Goal: Transaction & Acquisition: Purchase product/service

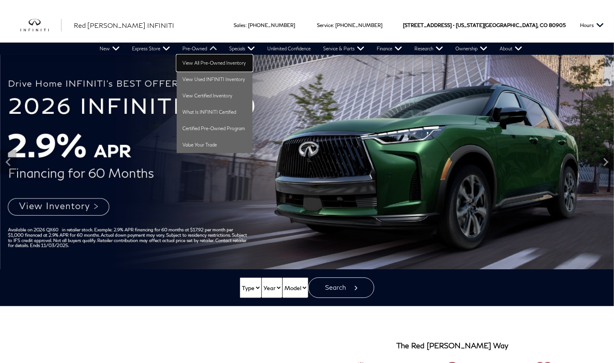
click at [198, 62] on link "View All Pre-Owned Inventory" at bounding box center [215, 63] width 76 height 16
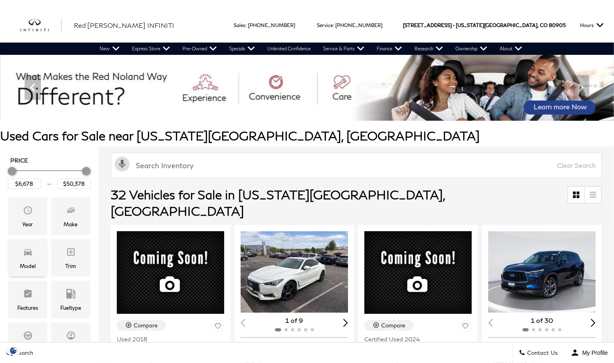
click at [27, 254] on icon "Model" at bounding box center [27, 253] width 7 height 7
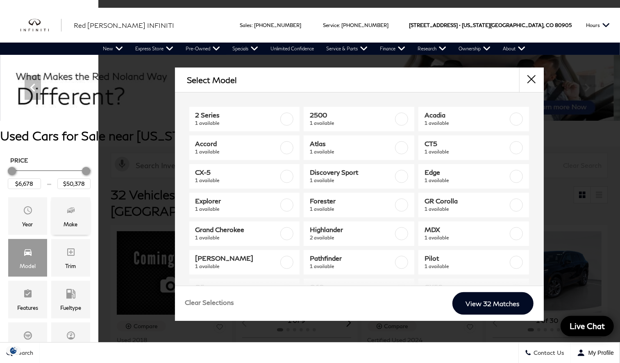
click at [66, 216] on div "Make" at bounding box center [70, 217] width 39 height 38
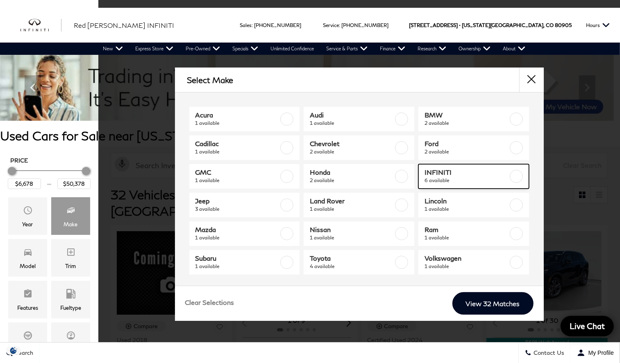
click at [510, 175] on label at bounding box center [516, 176] width 13 height 13
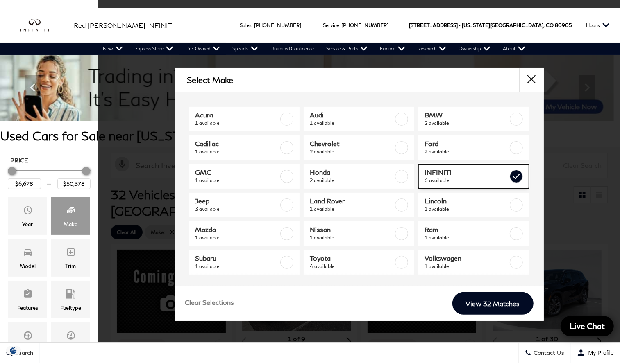
type input "$19,578"
type input "$46,078"
checkbox input "true"
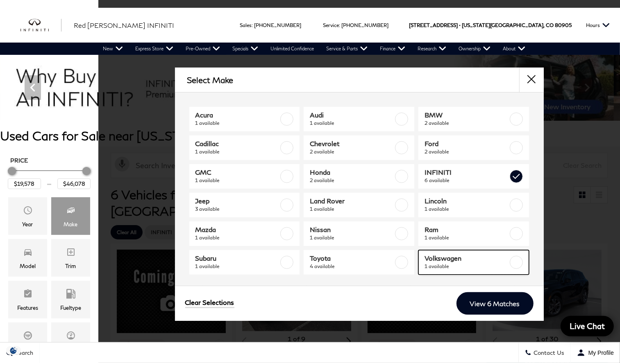
click at [516, 263] on label at bounding box center [516, 262] width 13 height 13
checkbox input "true"
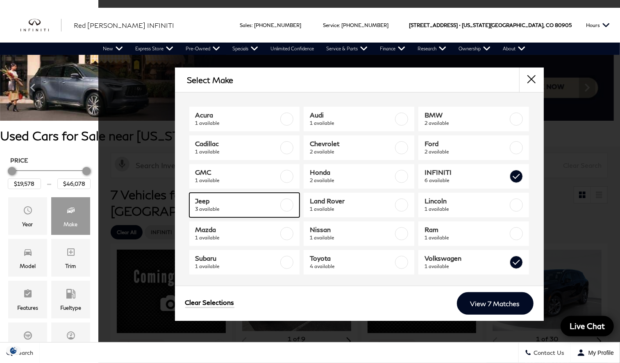
click at [286, 203] on label at bounding box center [286, 205] width 13 height 13
checkbox input "true"
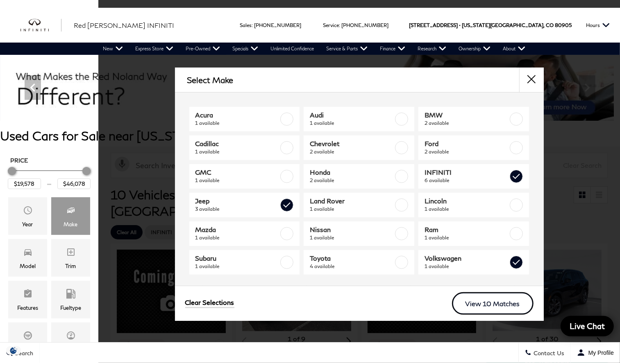
click at [474, 302] on link "View 10 Matches" at bounding box center [493, 304] width 82 height 23
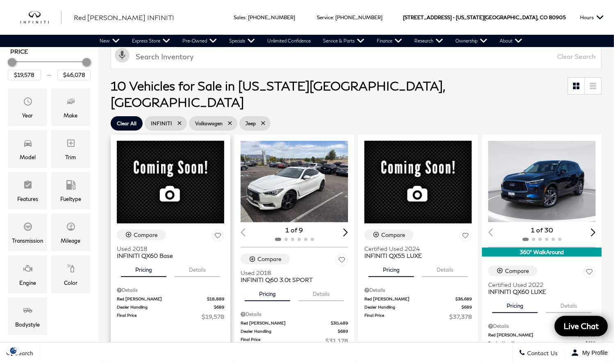
scroll to position [123, 0]
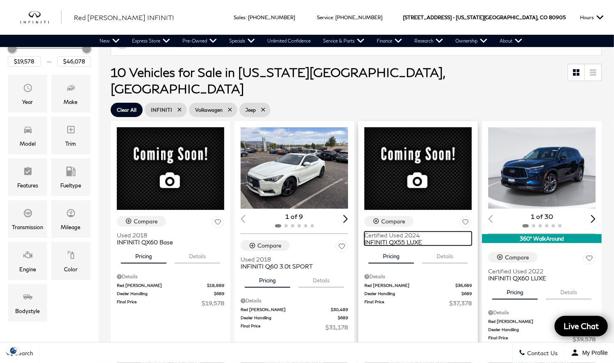
click at [397, 239] on span "INFINITI QX55 LUXE" at bounding box center [414, 242] width 101 height 7
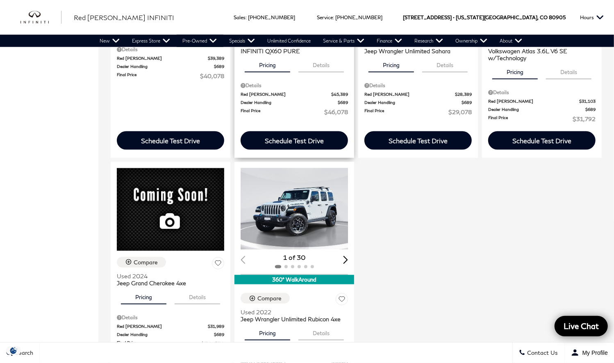
scroll to position [614, 0]
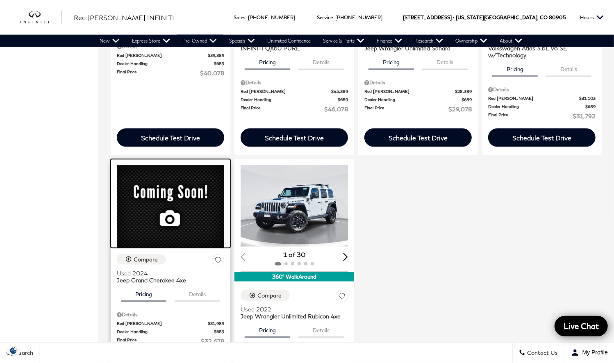
click at [157, 182] on div at bounding box center [171, 203] width 120 height 89
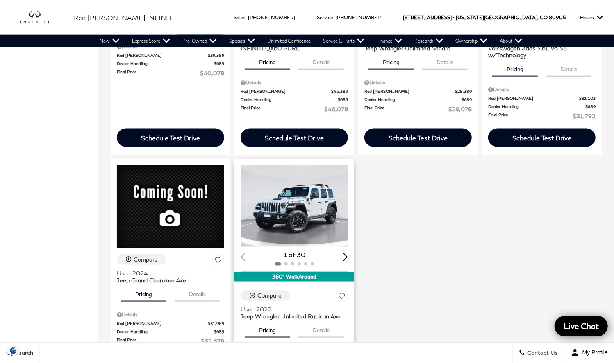
scroll to position [738, 0]
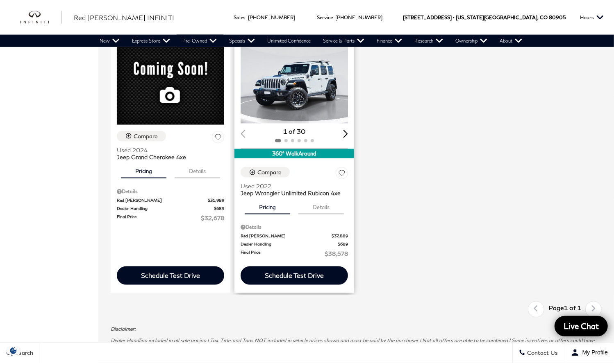
click at [300, 79] on img "1 / 2" at bounding box center [295, 83] width 109 height 82
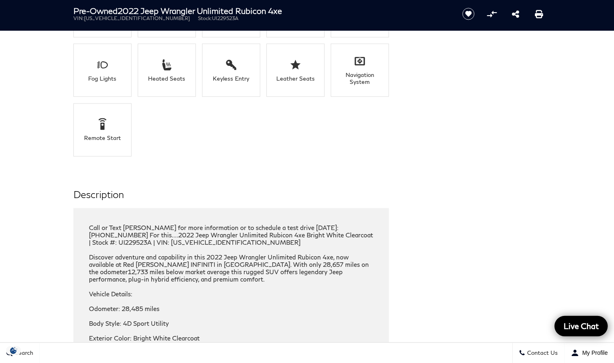
scroll to position [983, 0]
